Goal: Register for event/course

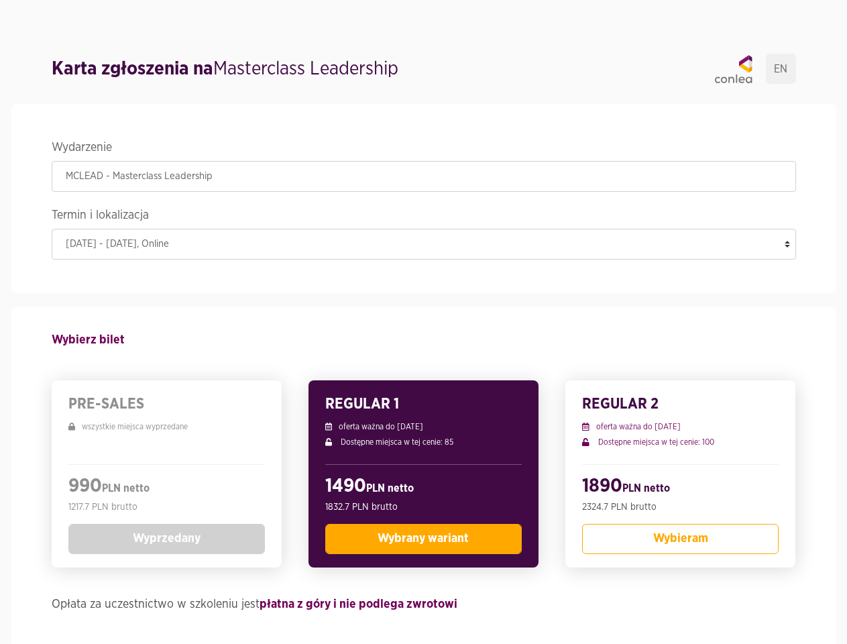
click at [424, 149] on legend "Wydarzenie" at bounding box center [424, 149] width 745 height 23
click at [424, 217] on legend "Termin i lokalizacja" at bounding box center [424, 216] width 745 height 23
click at [166, 474] on div "990 PLN netto 1217.7 PLN brutto Wyprzedany" at bounding box center [166, 509] width 197 height 90
click at [166, 539] on button "Wyprzedany" at bounding box center [166, 539] width 197 height 30
click at [423, 474] on div "1490 PLN netto 1832.7 PLN brutto Wybrany wariant" at bounding box center [423, 509] width 197 height 90
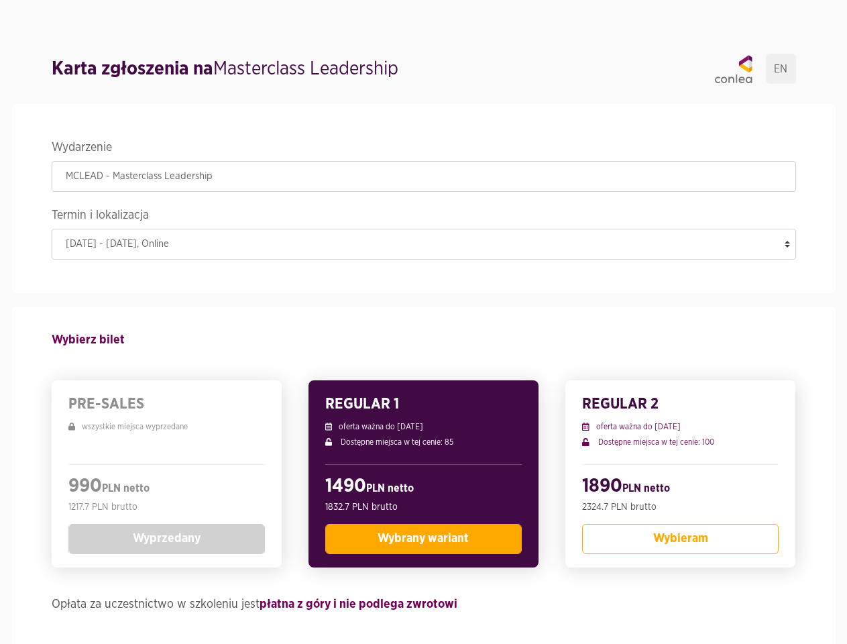
click at [423, 539] on span "Wybrany wariant" at bounding box center [423, 539] width 91 height 12
click at [680, 474] on div "1890 PLN netto 2324.7 PLN brutto Wybieram" at bounding box center [680, 509] width 197 height 90
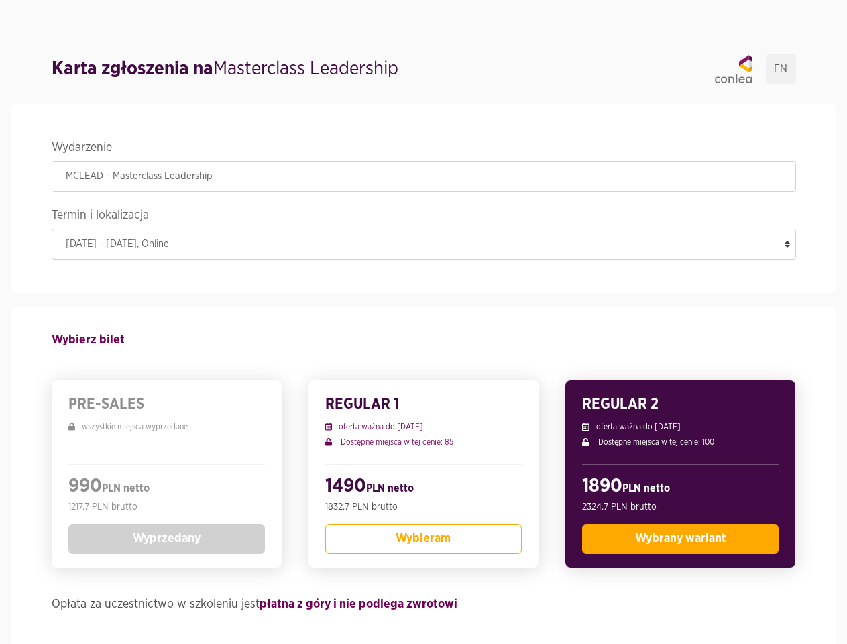
click at [680, 539] on span "Wybrany wariant" at bounding box center [680, 539] width 91 height 12
